Goal: Task Accomplishment & Management: Manage account settings

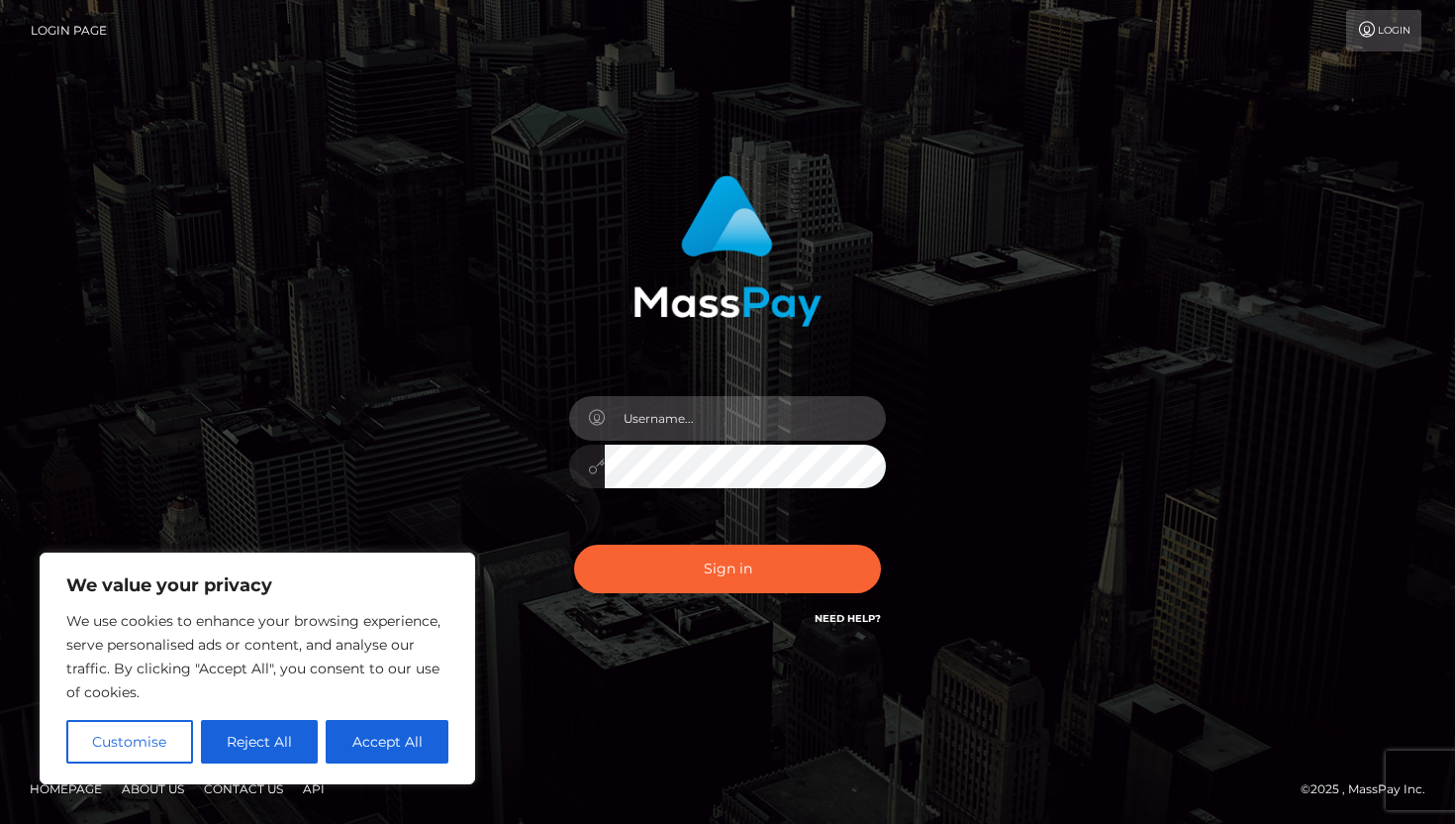
click at [711, 420] on input "text" at bounding box center [745, 418] width 281 height 45
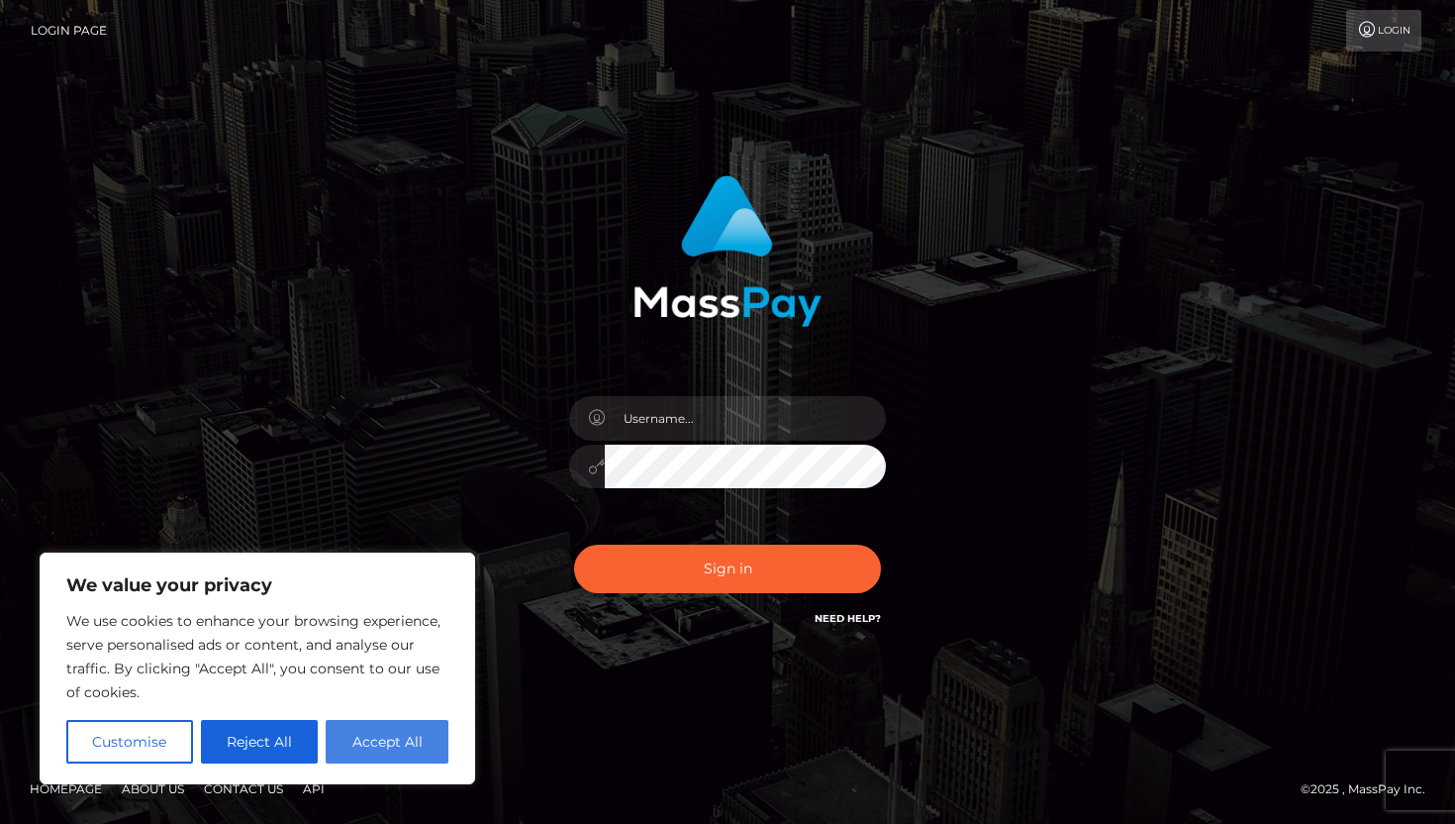
click at [384, 750] on button "Accept All" at bounding box center [387, 742] width 123 height 44
checkbox input "true"
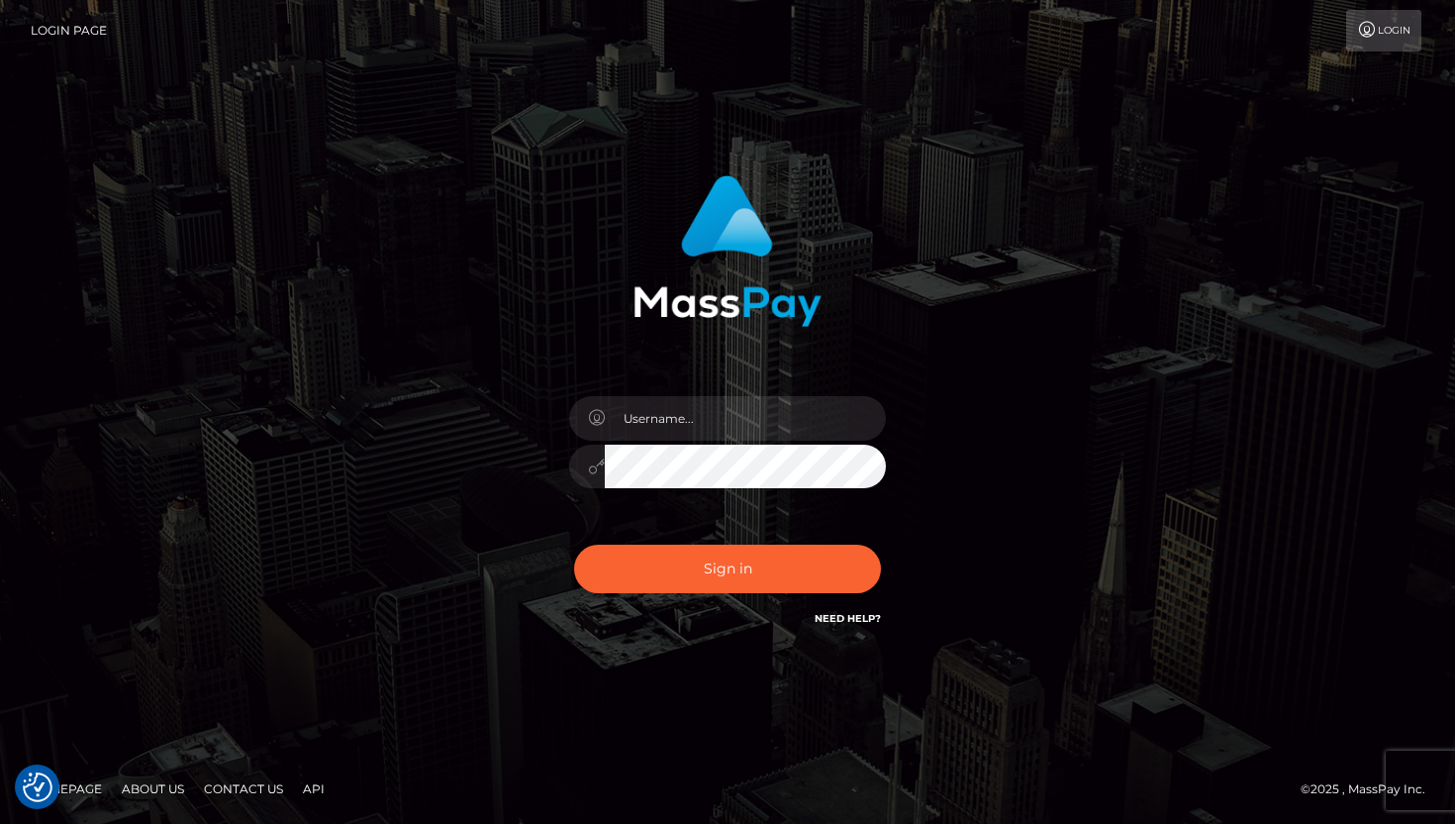
click at [101, 29] on link "Login Page" at bounding box center [69, 31] width 76 height 42
click at [666, 424] on input "text" at bounding box center [745, 418] width 281 height 45
paste input "Devutopian1"
type input "Devutopian1"
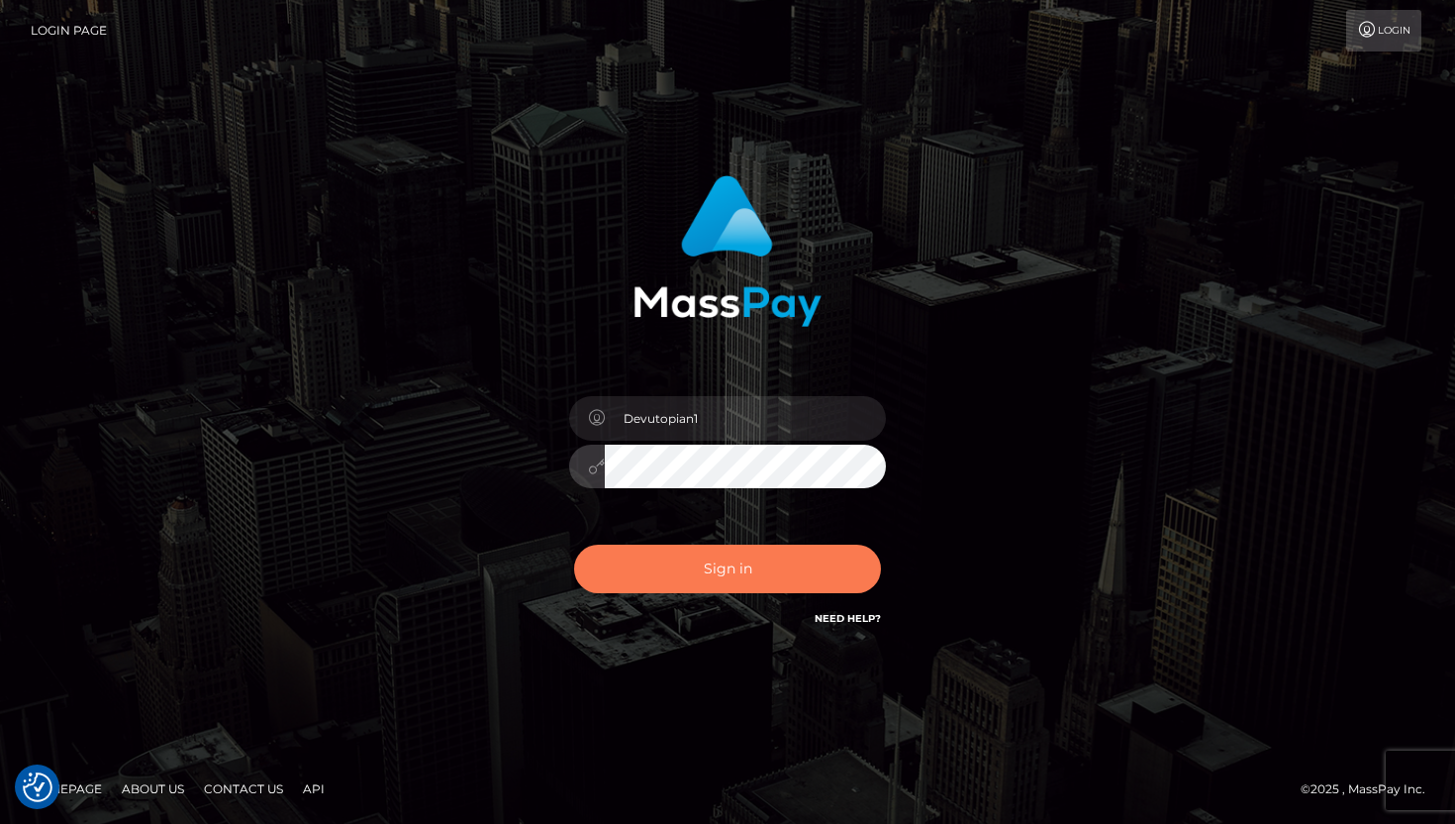
click at [699, 569] on button "Sign in" at bounding box center [727, 568] width 307 height 49
